Goal: Task Accomplishment & Management: Use online tool/utility

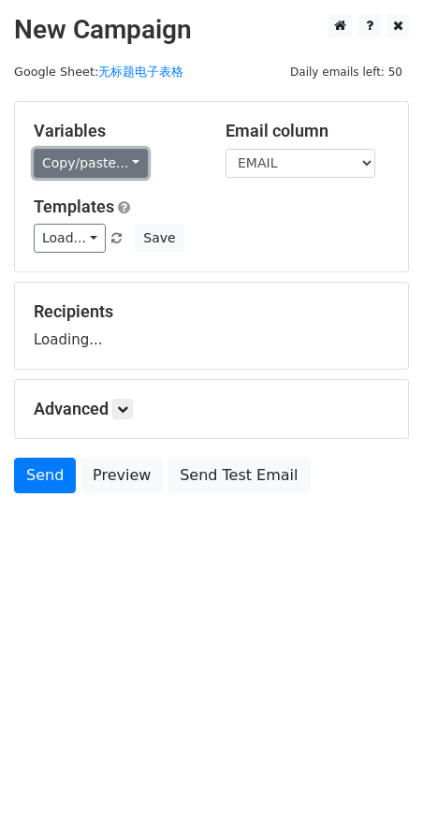
click at [85, 164] on link "Copy/paste..." at bounding box center [91, 163] width 114 height 29
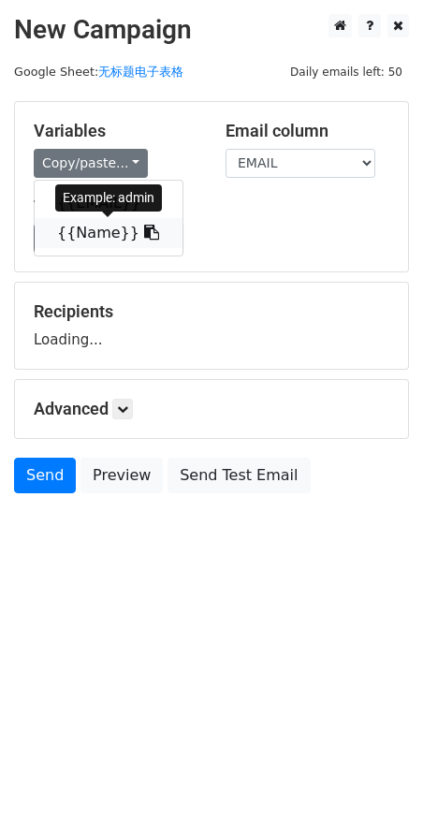
click at [102, 226] on link "{{Name}}" at bounding box center [109, 233] width 148 height 30
